Goal: Check status

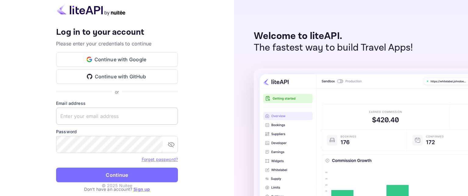
click at [84, 120] on input "text" at bounding box center [117, 115] width 122 height 17
type input "[EMAIL_ADDRESS][DOMAIN_NAME]"
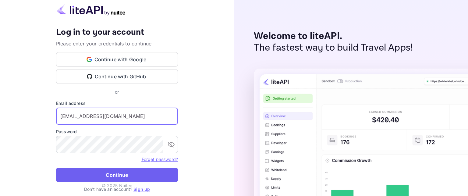
click at [121, 178] on button "Continue" at bounding box center [117, 174] width 122 height 15
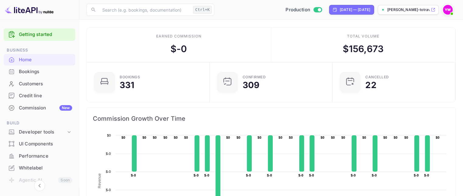
click at [26, 73] on div "Bookings" at bounding box center [45, 71] width 53 height 7
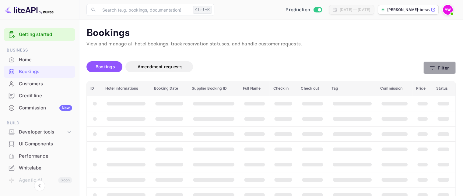
click at [443, 71] on button "Filter" at bounding box center [439, 67] width 32 height 12
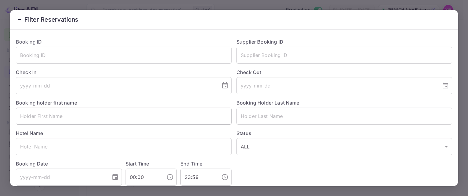
click at [99, 115] on input "text" at bounding box center [124, 115] width 216 height 17
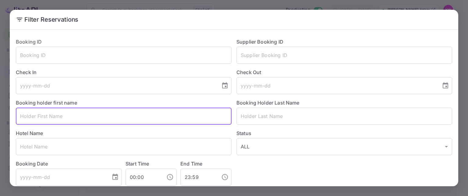
paste input "[PERSON_NAME]"
drag, startPoint x: 37, startPoint y: 116, endPoint x: 60, endPoint y: 119, distance: 23.3
click at [60, 119] on input "[PERSON_NAME]" at bounding box center [124, 115] width 216 height 17
drag, startPoint x: 33, startPoint y: 116, endPoint x: 8, endPoint y: 114, distance: 25.0
click at [8, 114] on div "Filter Reservations Booking ID ​ Supplier Booking ID ​ Check In ​ Check Out ​ B…" at bounding box center [234, 98] width 468 height 196
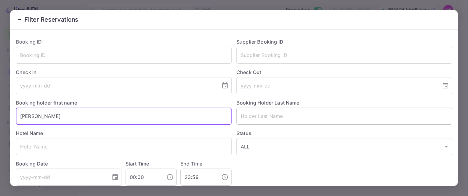
type input "[PERSON_NAME]"
click at [245, 114] on input "text" at bounding box center [344, 115] width 216 height 17
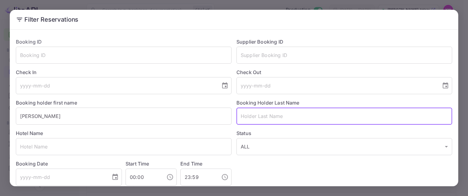
paste input "HEMO"
type input "HEMO"
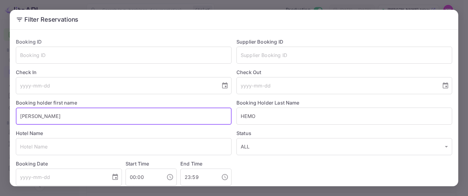
drag, startPoint x: 37, startPoint y: 116, endPoint x: 0, endPoint y: 116, distance: 36.5
click at [0, 116] on div "Filter Reservations Booking ID ​ Supplier Booking ID ​ Check In ​ Check Out ​ B…" at bounding box center [234, 98] width 468 height 196
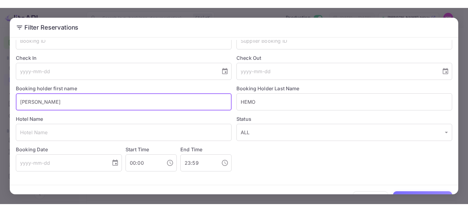
scroll to position [38, 0]
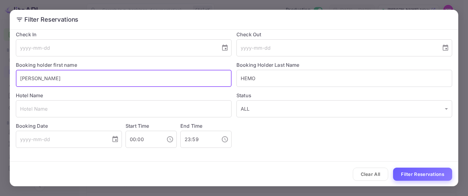
type input "[PERSON_NAME]"
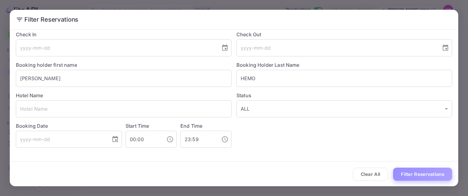
click at [430, 174] on button "Filter Reservations" at bounding box center [422, 173] width 59 height 13
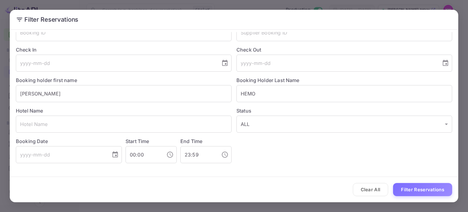
scroll to position [22, 0]
